Goal: Task Accomplishment & Management: Use online tool/utility

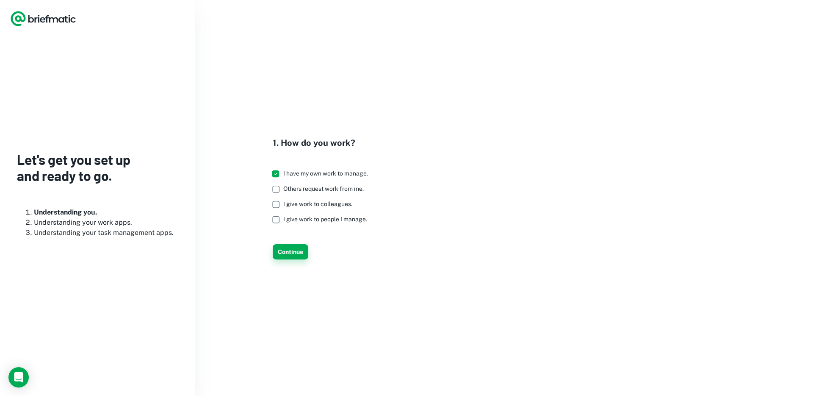
click at [307, 251] on button "Continue" at bounding box center [291, 251] width 36 height 15
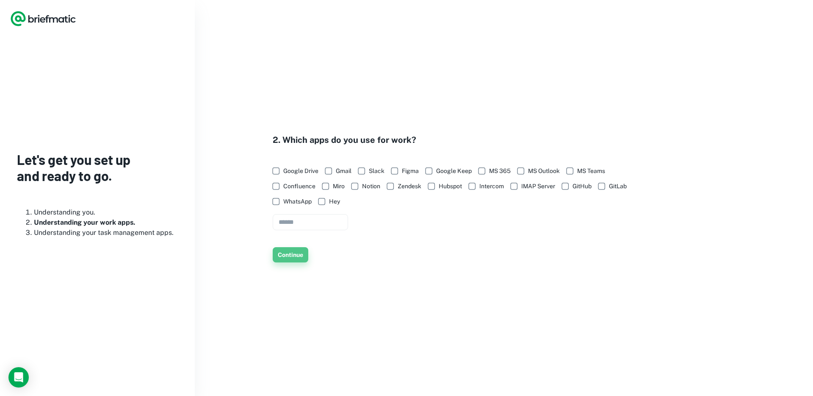
click at [305, 252] on button "Continue" at bounding box center [291, 254] width 36 height 15
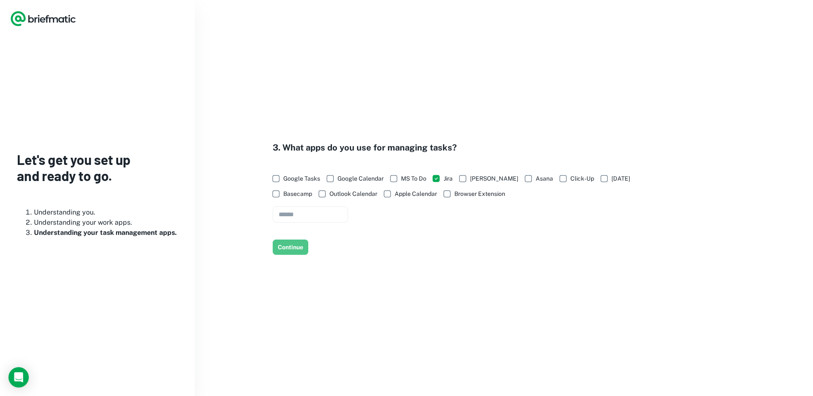
click at [305, 252] on button "Continue" at bounding box center [291, 246] width 36 height 15
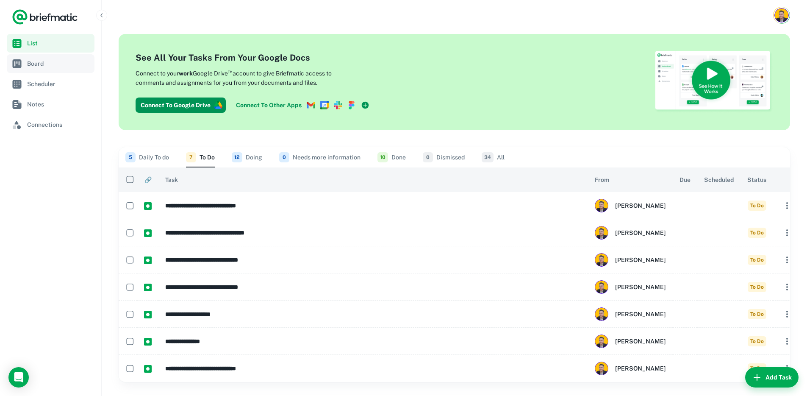
click at [49, 64] on span "Board" at bounding box center [59, 63] width 64 height 9
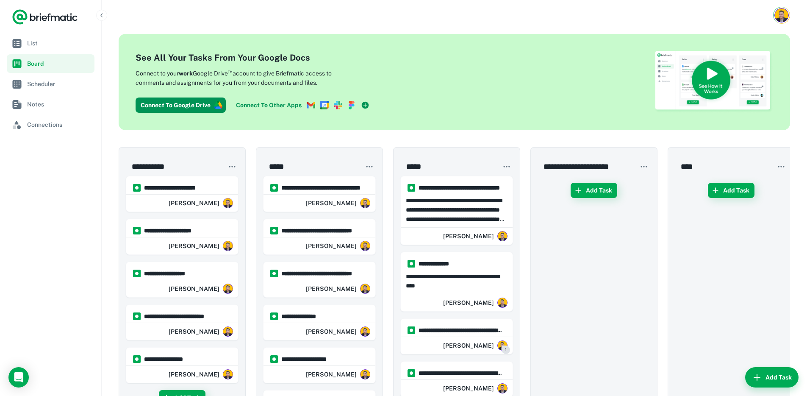
drag, startPoint x: 596, startPoint y: 279, endPoint x: 294, endPoint y: 27, distance: 392.9
